Goal: Task Accomplishment & Management: Use online tool/utility

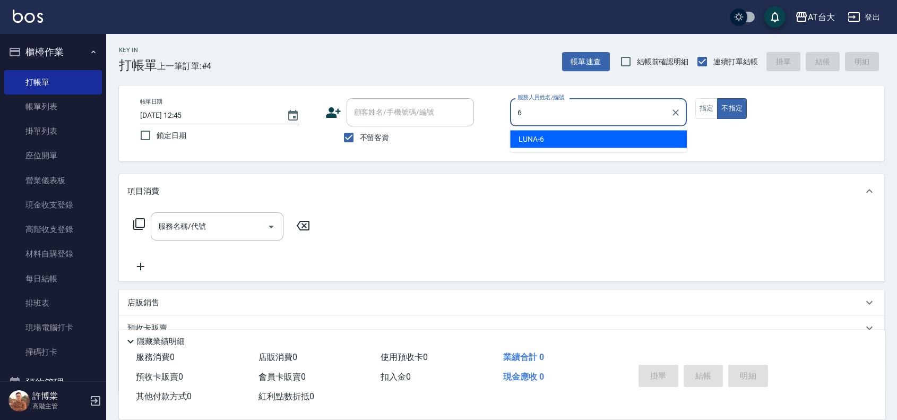
type input "LUNA-6"
type button "false"
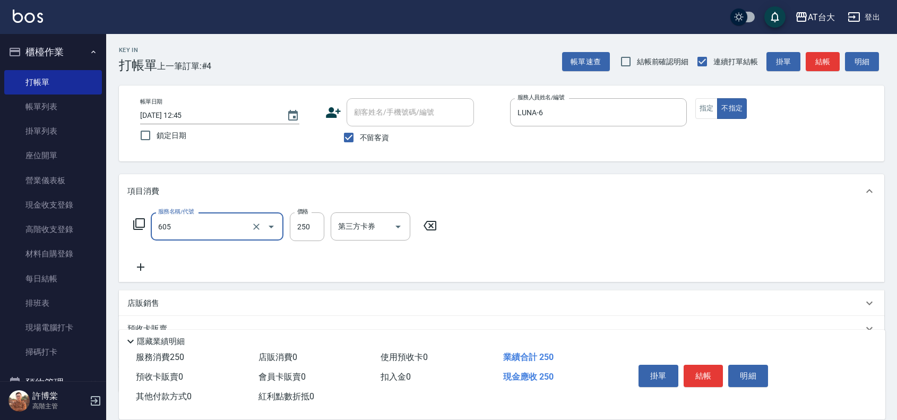
type input "洗髮 (女)(605)"
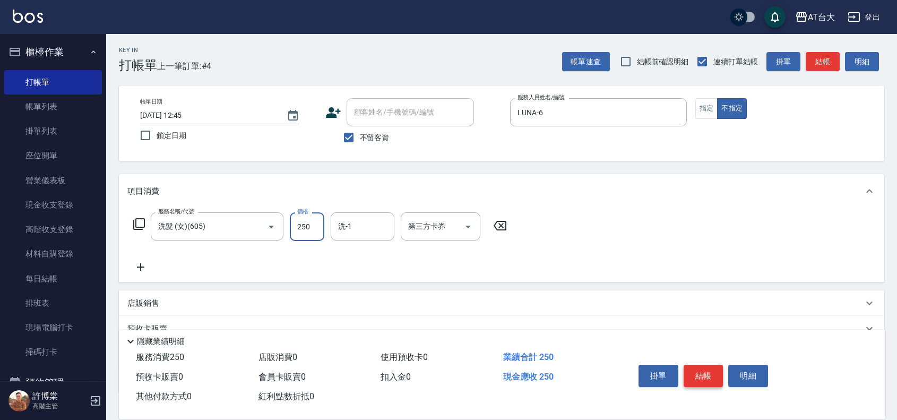
click at [695, 365] on button "結帳" at bounding box center [704, 376] width 40 height 22
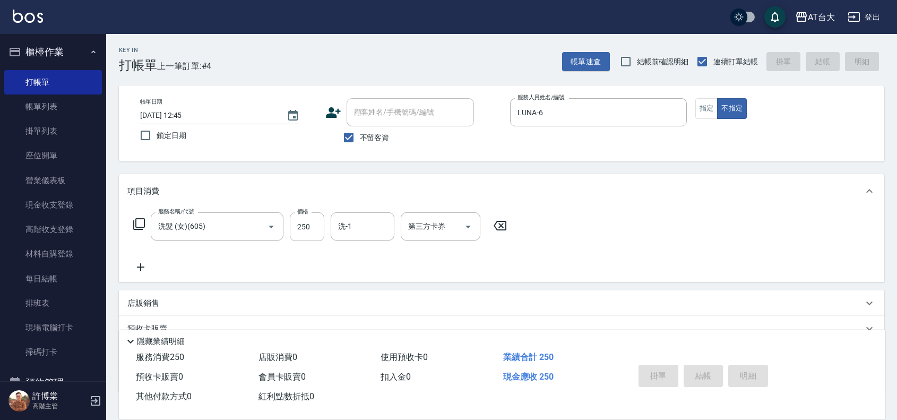
type input "[DATE] 13:21"
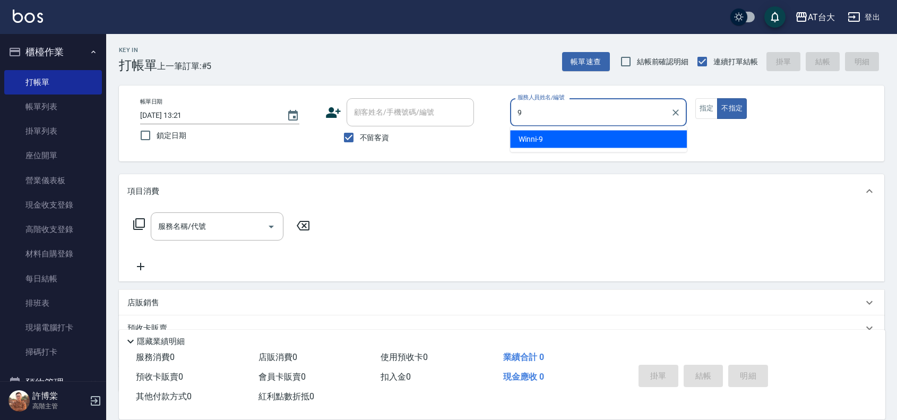
type input "Winni-9"
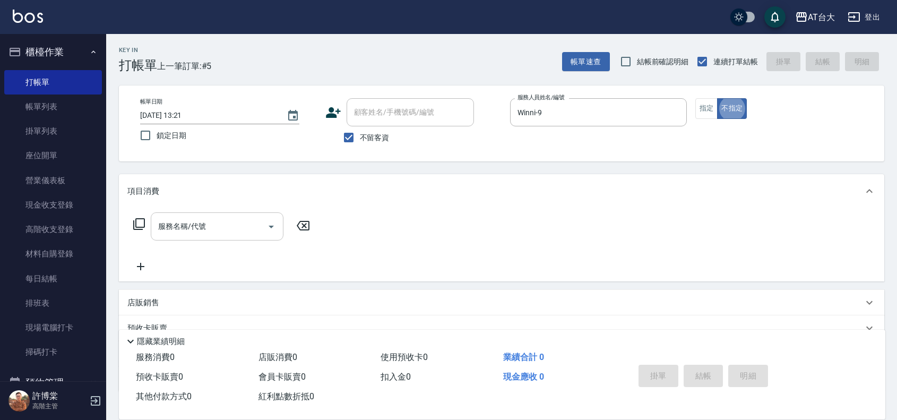
click at [194, 223] on input "服務名稱/代號" at bounding box center [209, 226] width 107 height 19
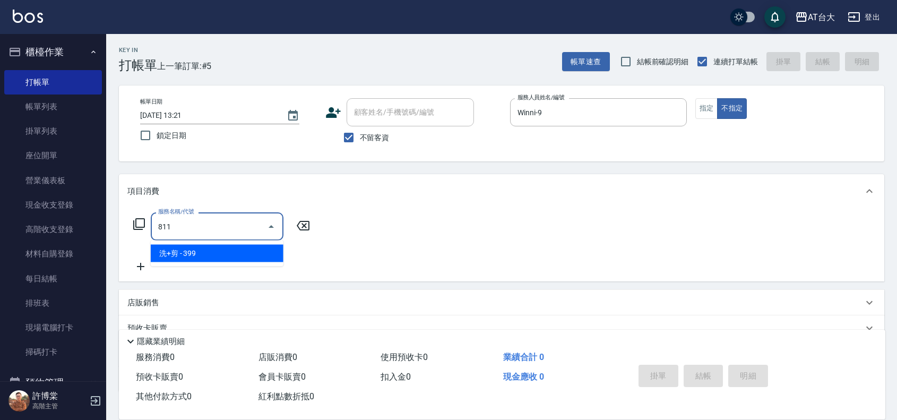
type input "洗+剪(811)"
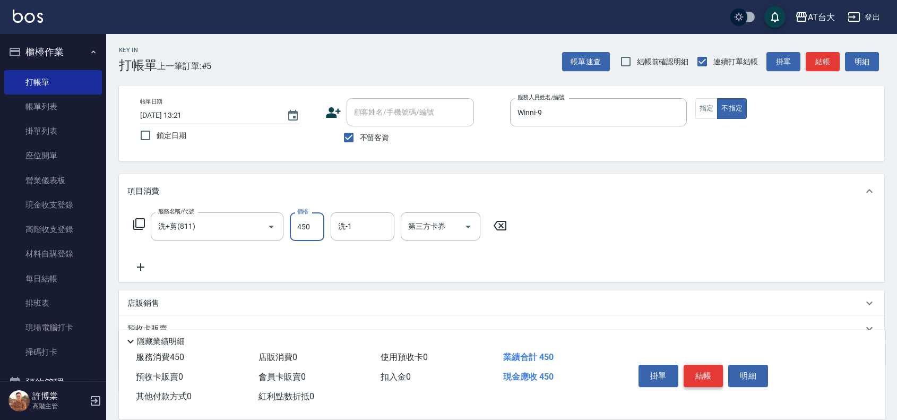
type input "450"
click at [715, 370] on button "結帳" at bounding box center [704, 376] width 40 height 22
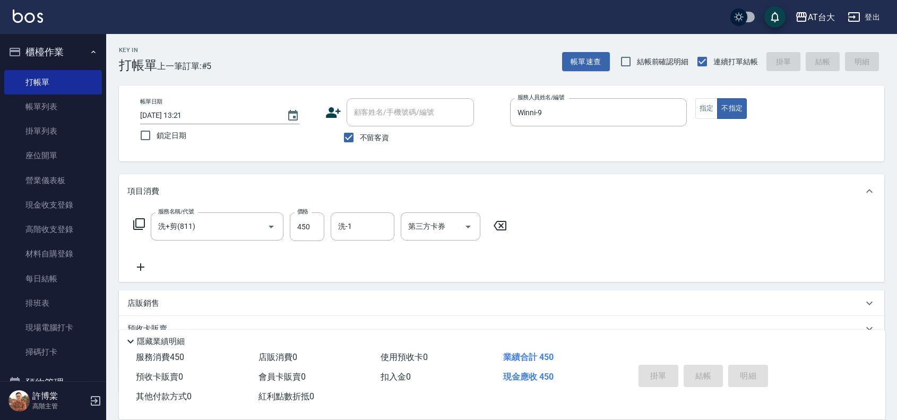
type input "[DATE] 13:25"
